Goal: Task Accomplishment & Management: Complete application form

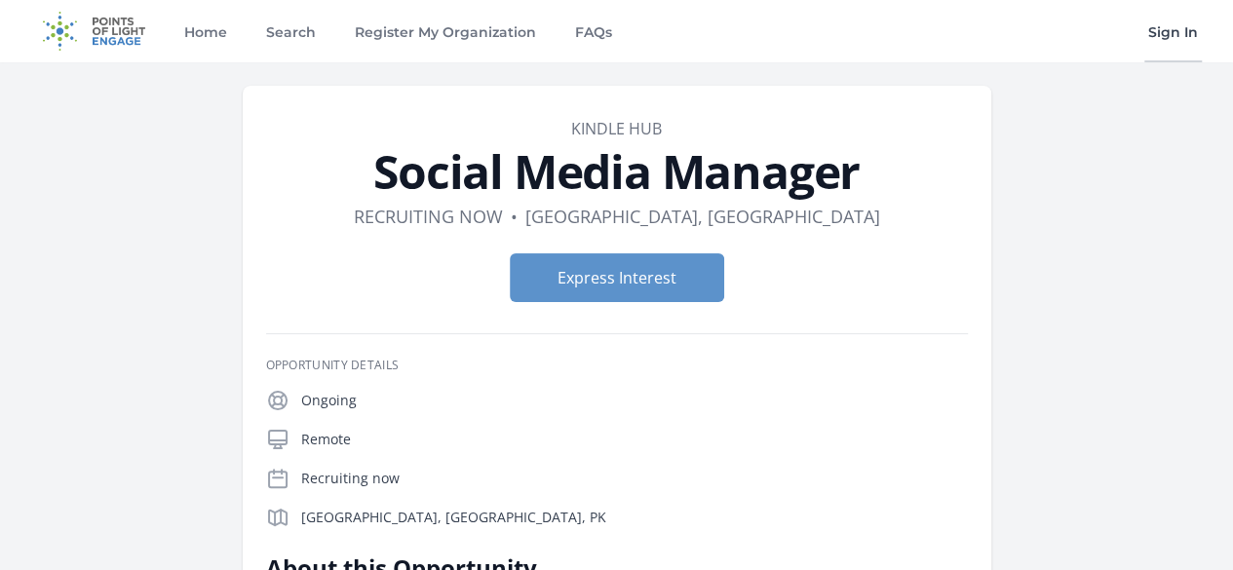
click at [1158, 36] on link "Sign In" at bounding box center [1174, 31] width 58 height 62
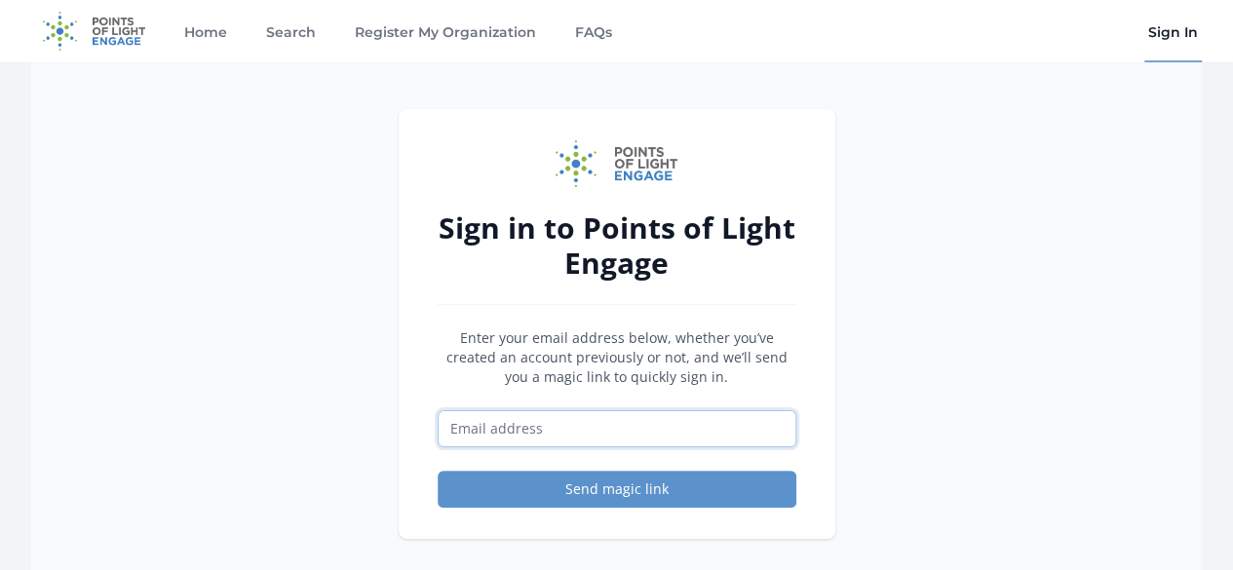
click at [651, 438] on input "Email address" at bounding box center [617, 428] width 359 height 37
type input "[EMAIL_ADDRESS][DOMAIN_NAME]"
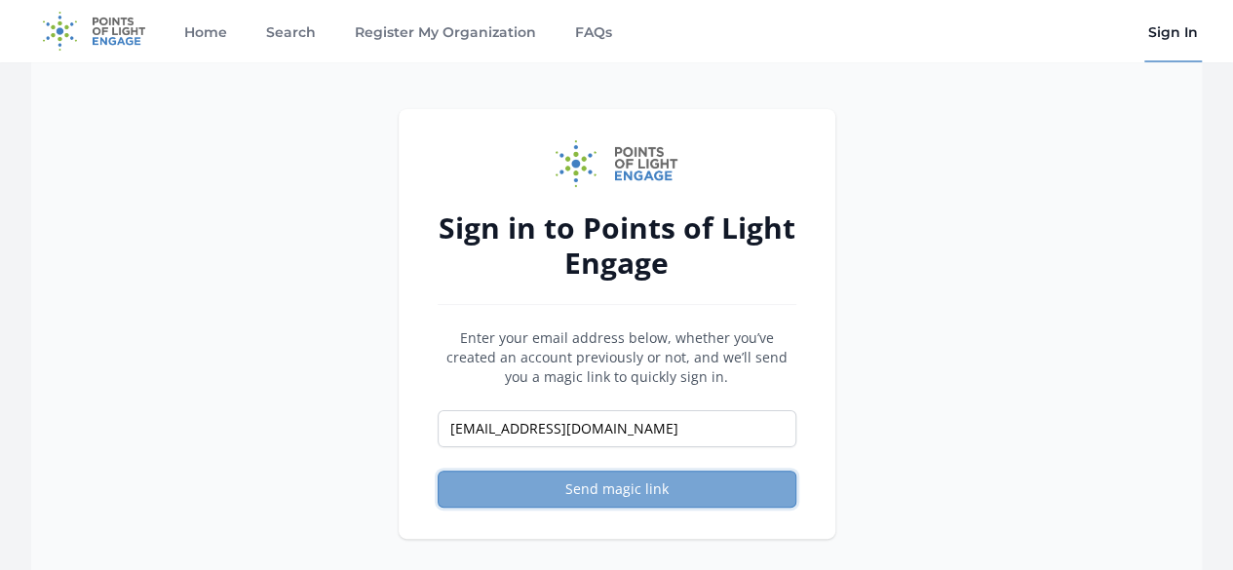
click at [593, 484] on button "Send magic link" at bounding box center [617, 489] width 359 height 37
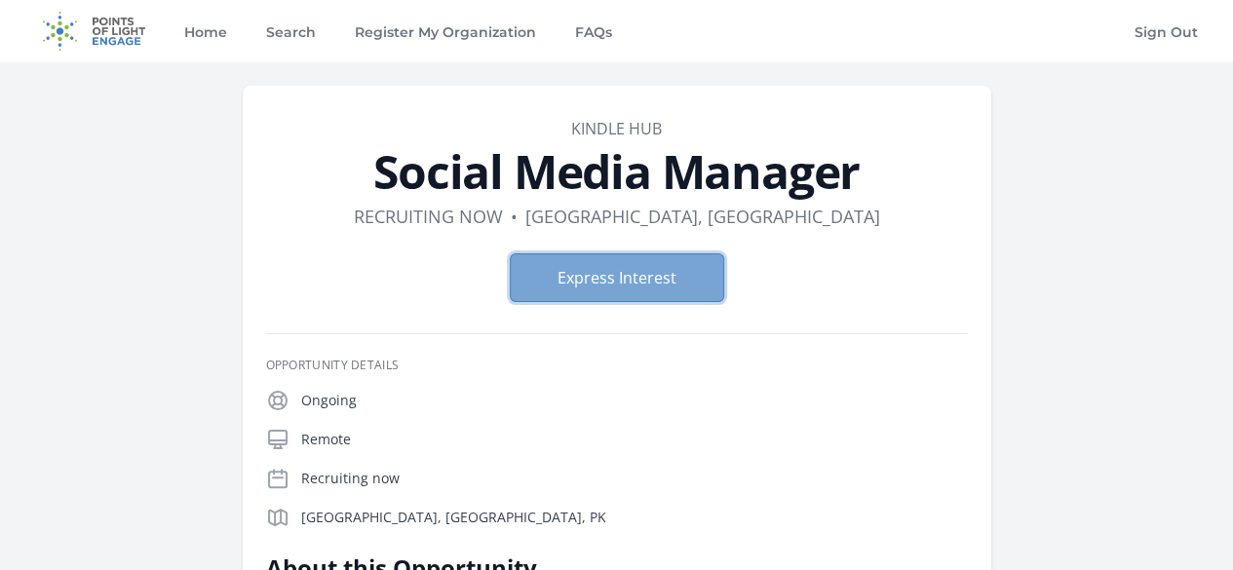
click at [668, 289] on button "Express Interest" at bounding box center [617, 277] width 214 height 49
